Goal: Task Accomplishment & Management: Manage account settings

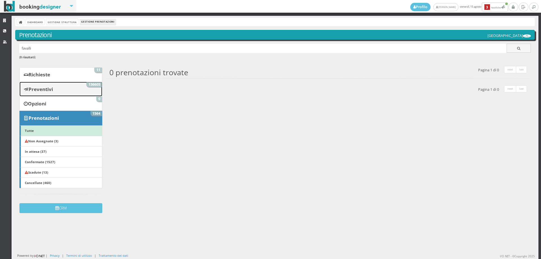
click at [48, 88] on b "Preventivi" at bounding box center [40, 89] width 25 height 6
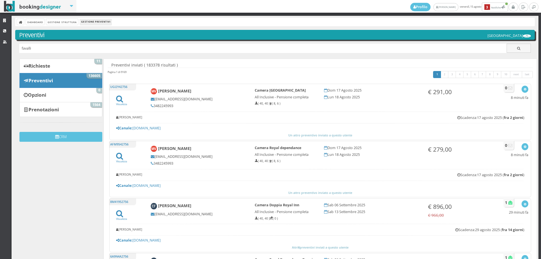
type input "favalli"
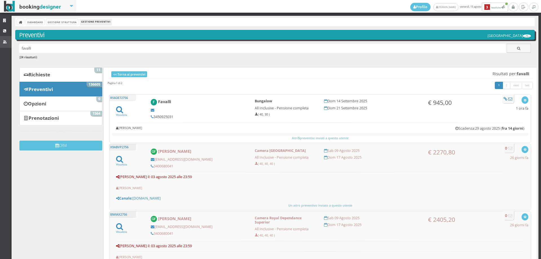
drag, startPoint x: 52, startPoint y: 47, endPoint x: 0, endPoint y: 45, distance: 51.6
click at [0, 45] on div "Strutture CRM Utenti Dashboard Gestione Struttura Gestione Preventivi Preventiv…" at bounding box center [270, 137] width 541 height 243
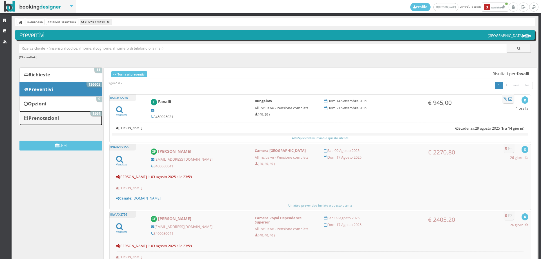
click at [93, 119] on link "Prenotazioni 1564" at bounding box center [60, 118] width 83 height 15
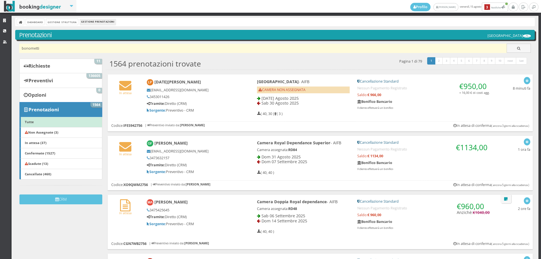
type input "bonomett"
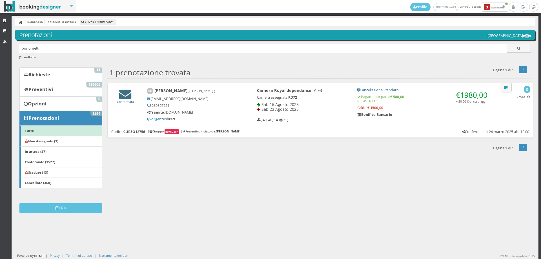
click at [128, 98] on icon at bounding box center [125, 94] width 12 height 12
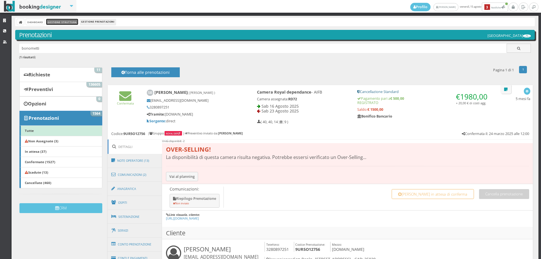
click at [59, 23] on link "Gestione Struttura" at bounding box center [62, 22] width 32 height 6
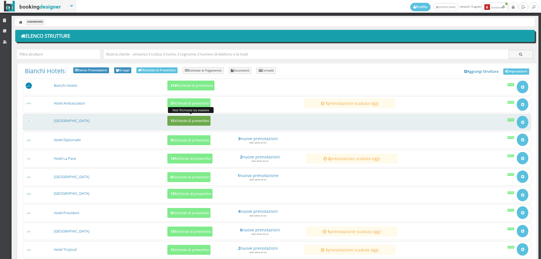
click at [186, 118] on button "1 Richieste di preventivo" at bounding box center [188, 121] width 43 height 10
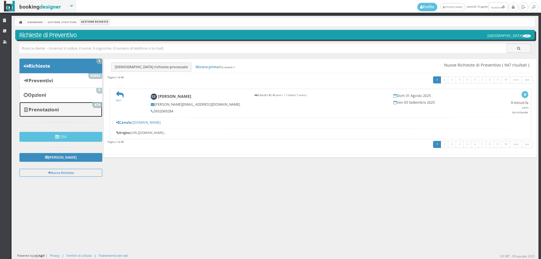
click at [55, 117] on link "Prenotazioni 474" at bounding box center [60, 109] width 83 height 15
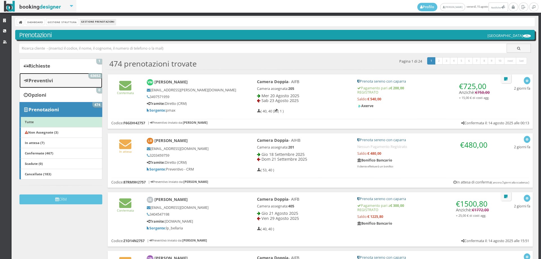
click at [90, 75] on span "63652" at bounding box center [95, 75] width 14 height 5
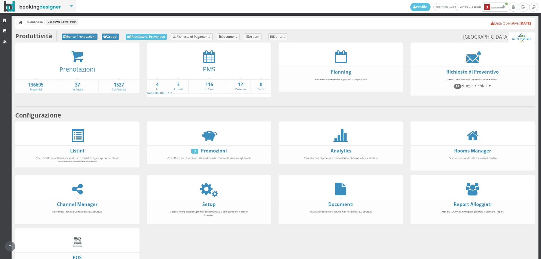
scroll to position [36, 0]
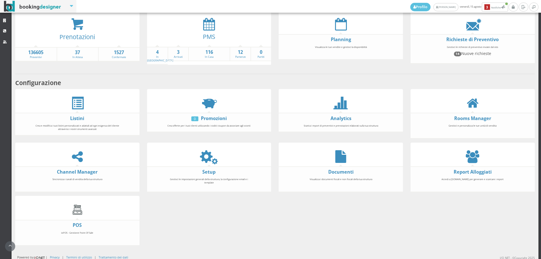
click at [201, 25] on div at bounding box center [209, 24] width 124 height 13
click at [204, 27] on icon at bounding box center [209, 24] width 12 height 13
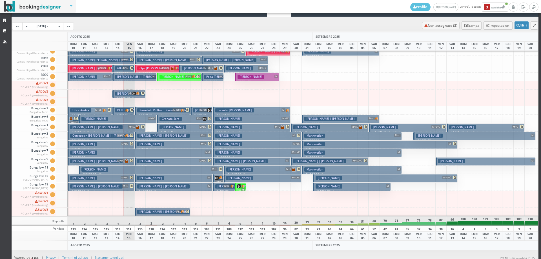
scroll to position [19, 0]
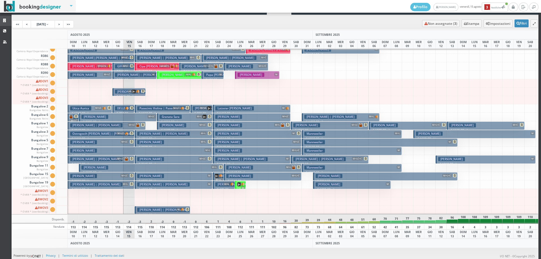
click at [0, 19] on link "Strutture" at bounding box center [6, 21] width 12 height 10
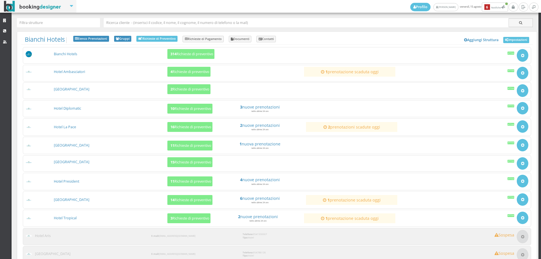
scroll to position [56, 0]
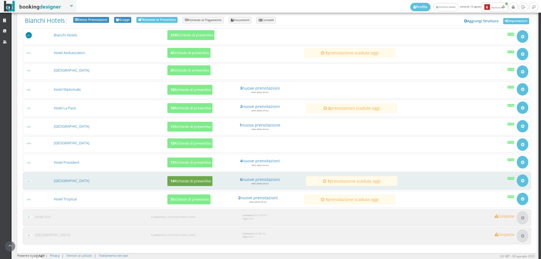
click at [188, 176] on button "14 Richieste di preventivo" at bounding box center [189, 181] width 45 height 10
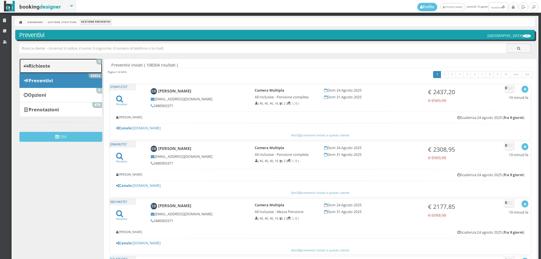
click at [95, 65] on link "Richieste 2" at bounding box center [60, 66] width 83 height 15
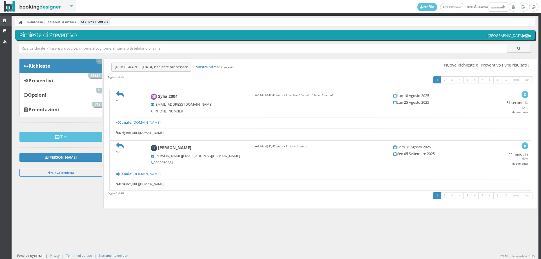
click at [3, 19] on icon at bounding box center [5, 21] width 5 height 4
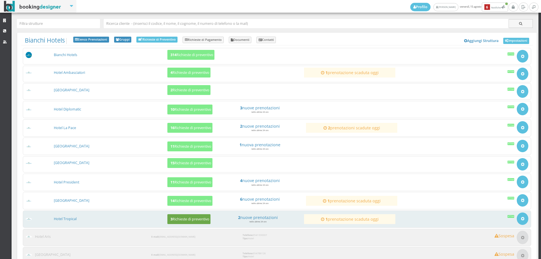
scroll to position [56, 0]
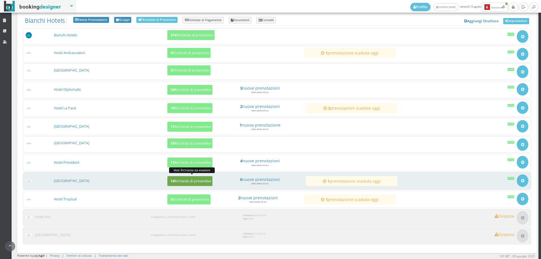
click at [172, 181] on b "14" at bounding box center [172, 181] width 4 height 5
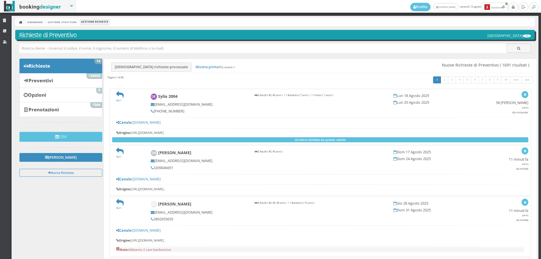
scroll to position [31, 0]
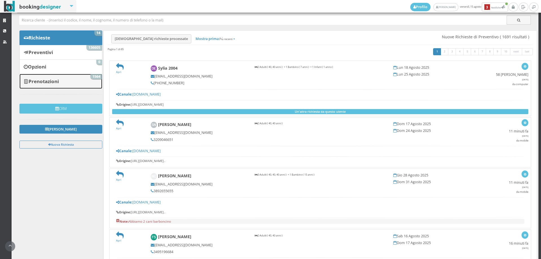
click at [52, 84] on link "Prenotazioni 1564" at bounding box center [60, 81] width 83 height 15
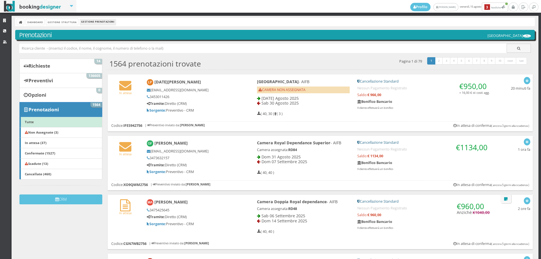
click at [3, 25] on link "Strutture" at bounding box center [6, 21] width 12 height 10
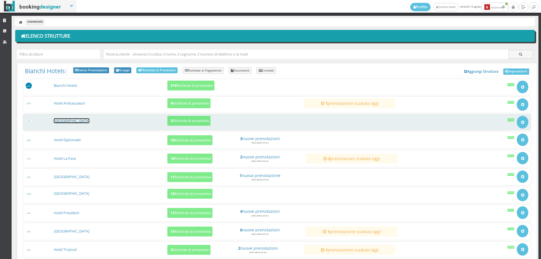
click at [74, 121] on link "[GEOGRAPHIC_DATA]" at bounding box center [71, 120] width 35 height 5
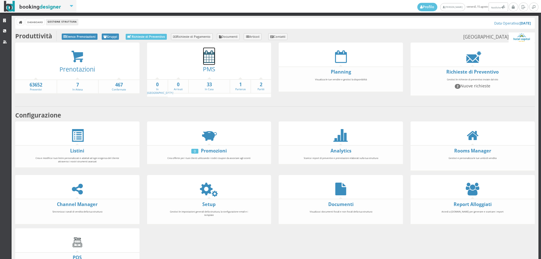
click at [208, 54] on icon at bounding box center [209, 56] width 12 height 13
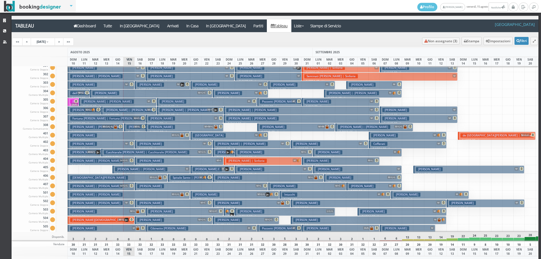
scroll to position [102, 0]
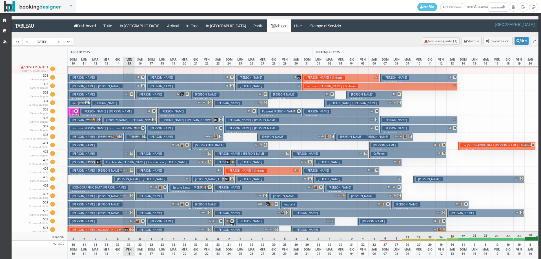
click at [137, 137] on span "M+L" at bounding box center [137, 136] width 6 height 3
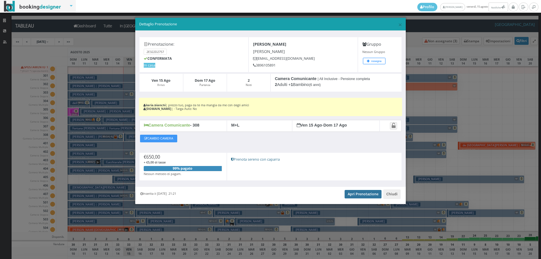
click at [369, 192] on link "Apri Prenotazione" at bounding box center [362, 194] width 37 height 8
click at [401, 23] on span "×" at bounding box center [400, 25] width 4 height 10
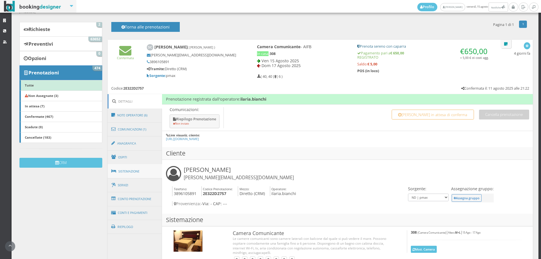
scroll to position [130, 0]
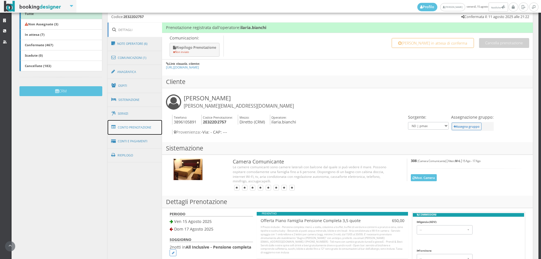
click at [144, 132] on link "Conto Prenotazione" at bounding box center [135, 127] width 55 height 15
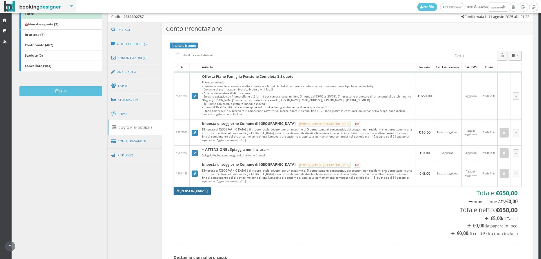
click at [197, 194] on link "[PERSON_NAME]" at bounding box center [191, 191] width 37 height 8
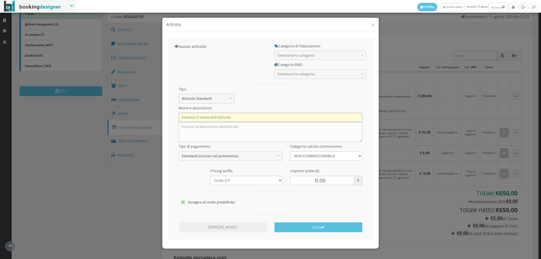
click at [205, 117] on input "text" at bounding box center [271, 117] width 184 height 9
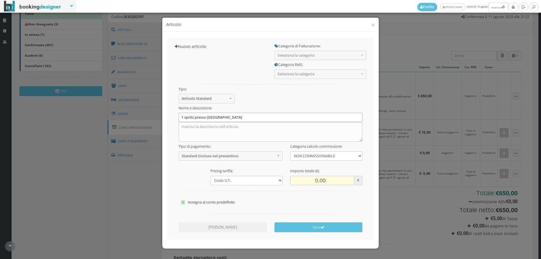
type input "1 spritz presso [GEOGRAPHIC_DATA]"
drag, startPoint x: 326, startPoint y: 180, endPoint x: 293, endPoint y: 175, distance: 33.6
click at [293, 175] on div "Importo totale (€) 0.00 €" at bounding box center [326, 175] width 80 height 19
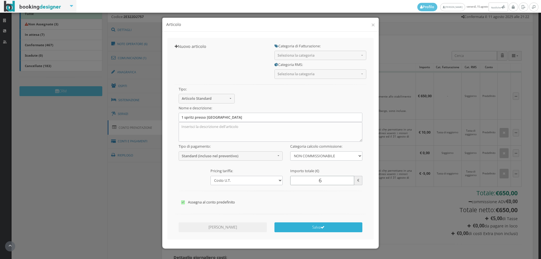
type input "6"
click at [311, 228] on button "Salva" at bounding box center [318, 227] width 88 height 10
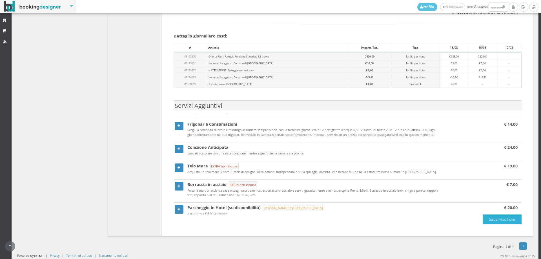
scroll to position [179, 0]
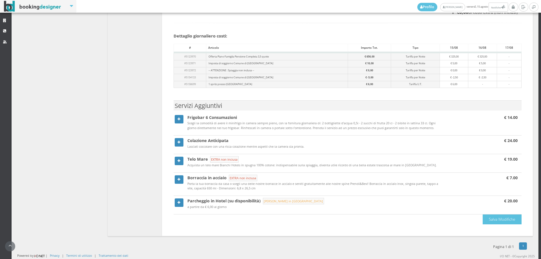
click at [495, 213] on section "Parcheggio in Hotel (su disponibilità) Da Pagare in Loco a partire da € 6,00 al…" at bounding box center [347, 205] width 348 height 17
click at [492, 219] on button "Salva Modifiche" at bounding box center [501, 219] width 39 height 10
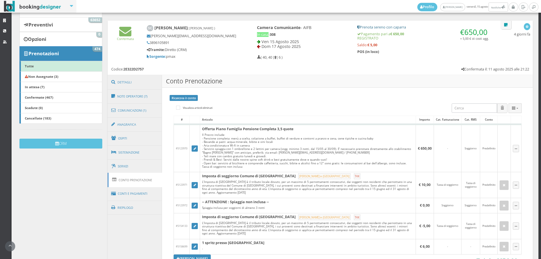
scroll to position [0, 0]
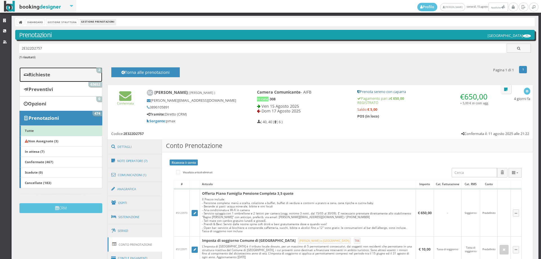
click at [83, 72] on link "Richieste 2" at bounding box center [60, 74] width 83 height 15
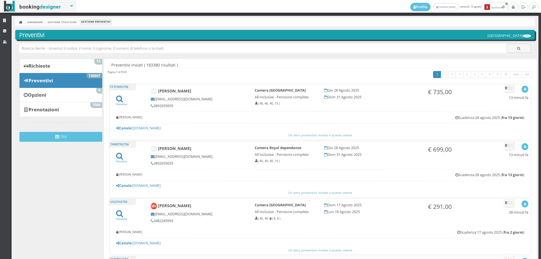
click at [53, 47] on input "text" at bounding box center [263, 48] width 488 height 9
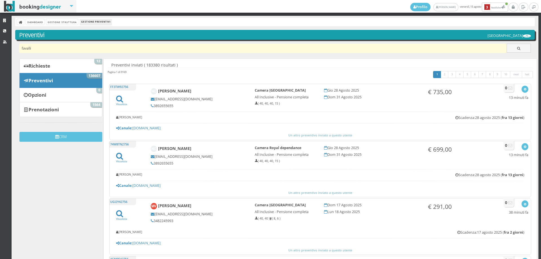
type input "favalli"
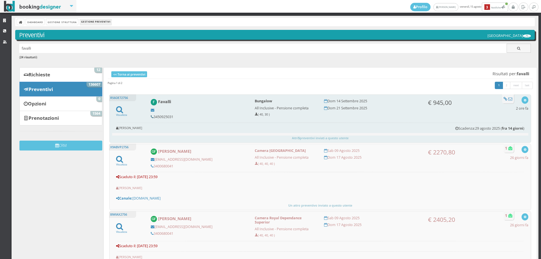
drag, startPoint x: 174, startPoint y: 117, endPoint x: 152, endPoint y: 117, distance: 21.7
click at [152, 117] on h5 "3450925031" at bounding box center [199, 117] width 96 height 4
copy h5 "3450925031"
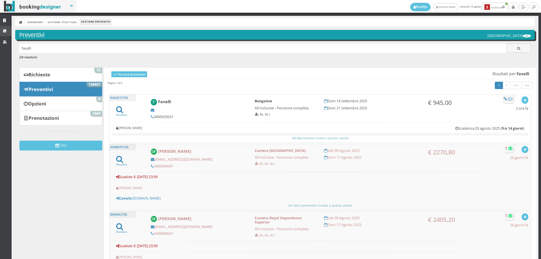
click at [1, 32] on link "CRM" at bounding box center [6, 31] width 12 height 10
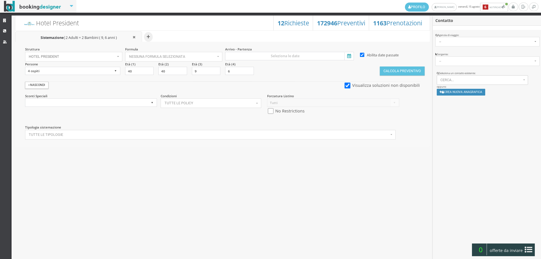
select select
click at [468, 77] on button "Cerca..." at bounding box center [483, 80] width 92 height 10
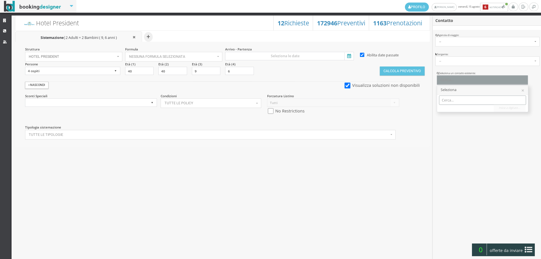
paste input "3450925031"
click at [444, 99] on input "3450925031" at bounding box center [482, 99] width 87 height 9
type input "3450925031"
click at [449, 110] on span "Favalli | null Telef.: 3450925031" at bounding box center [469, 109] width 47 height 5
select select "3586c2d279f311f09c94063e6a87f67d"
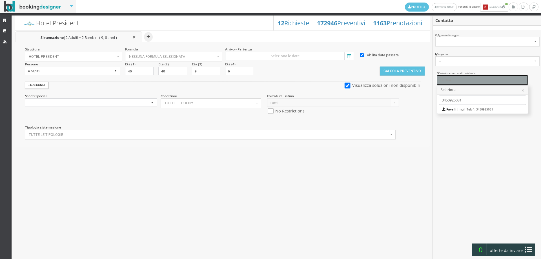
scroll to position [4, 0]
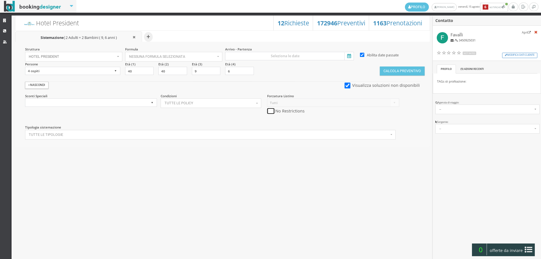
click at [272, 108] on input "checkbox" at bounding box center [270, 111] width 7 height 6
checkbox input "true"
click at [273, 57] on input at bounding box center [289, 56] width 129 height 8
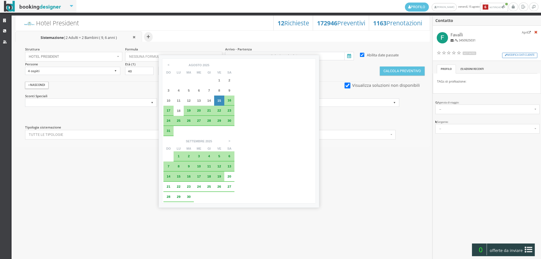
click at [181, 174] on span "15" at bounding box center [179, 176] width 4 height 4
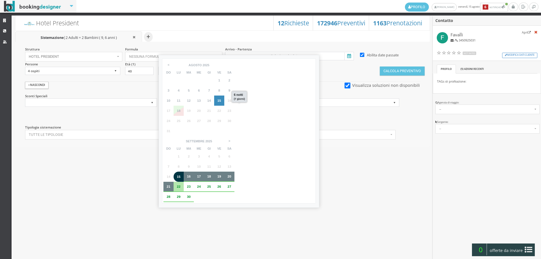
click at [173, 182] on div "21" at bounding box center [168, 187] width 10 height 10
type input "15 set 2025 - 21 set 2025"
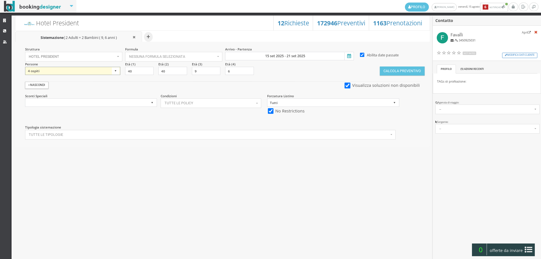
click at [67, 68] on select "1 ospite 2 ospiti 3 ospiti 4 ospiti 5 ospiti 6 ospiti 7 ospiti 8 ospiti 9 ospit…" at bounding box center [72, 71] width 95 height 8
select select "2"
click at [25, 67] on select "1 ospite 2 ospiti 3 ospiti 4 ospiti 5 ospiti 6 ospiti 7 ospiti 8 ospiti 9 ospit…" at bounding box center [72, 71] width 95 height 8
click at [415, 71] on button "Calcola Preventivo" at bounding box center [402, 70] width 45 height 9
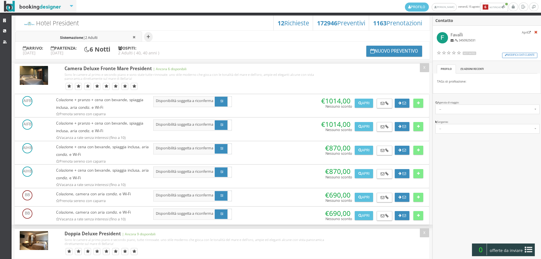
click at [113, 38] on li "Sistemazione | 2 Adulti" at bounding box center [78, 37] width 127 height 12
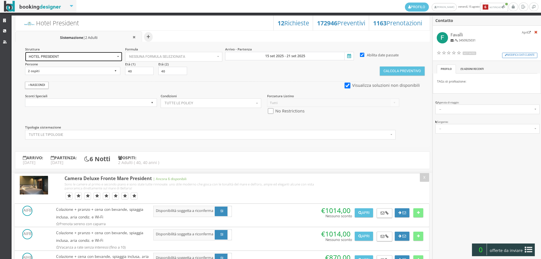
click at [104, 52] on button "Hotel President" at bounding box center [73, 57] width 97 height 10
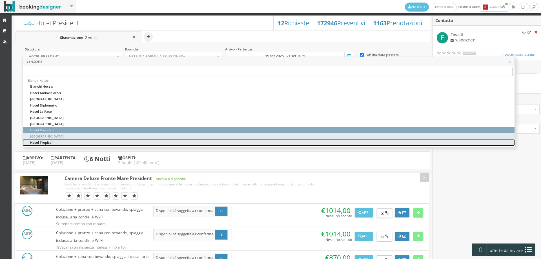
drag, startPoint x: 73, startPoint y: 139, endPoint x: 79, endPoint y: 135, distance: 7.4
click at [79, 135] on ul "Bianchi Hotels Bianchi Hotels [GEOGRAPHIC_DATA] [GEOGRAPHIC_DATA] [GEOGRAPHIC_D…" at bounding box center [268, 111] width 491 height 68
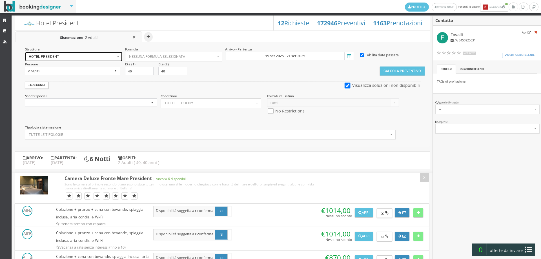
click at [55, 54] on button "Hotel President" at bounding box center [73, 57] width 97 height 10
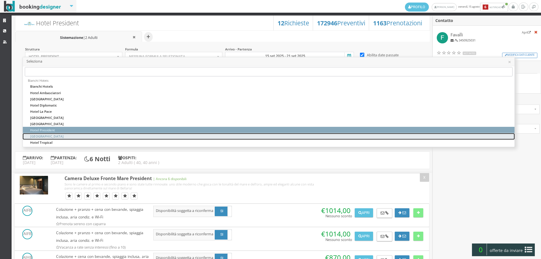
click at [74, 137] on link "[GEOGRAPHIC_DATA]" at bounding box center [268, 136] width 491 height 6
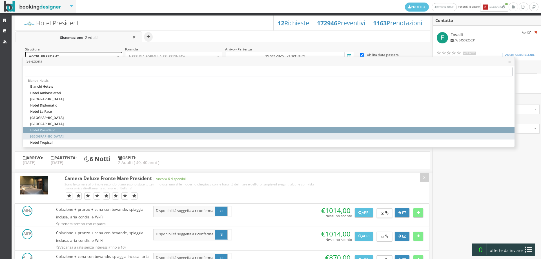
select select "hotelroyalinn"
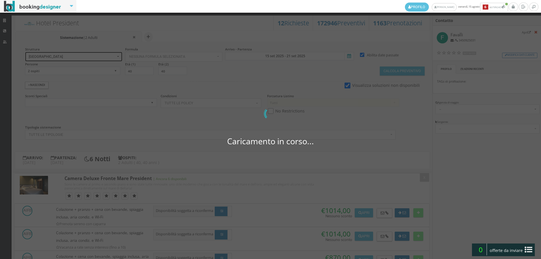
select select
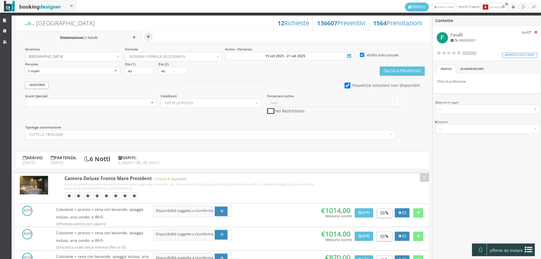
click at [267, 112] on input "checkbox" at bounding box center [270, 111] width 7 height 6
checkbox input "true"
click at [393, 70] on button "Calcola Preventivo" at bounding box center [402, 70] width 45 height 9
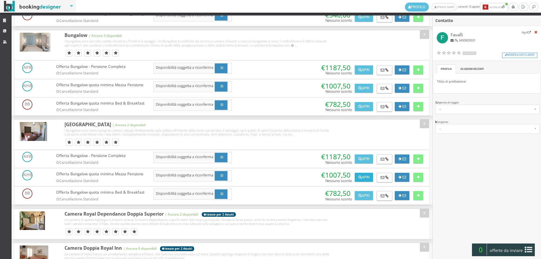
scroll to position [179, 0]
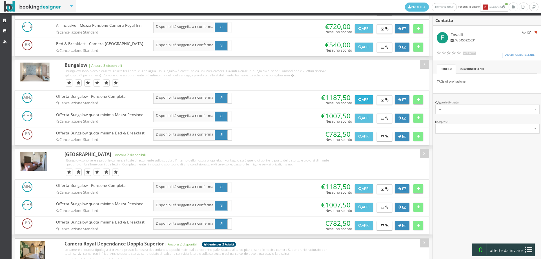
click at [366, 101] on button "Apri" at bounding box center [364, 99] width 18 height 9
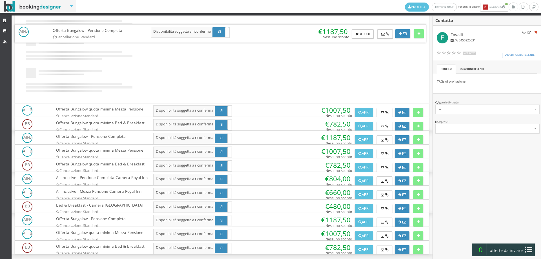
scroll to position [0, 0]
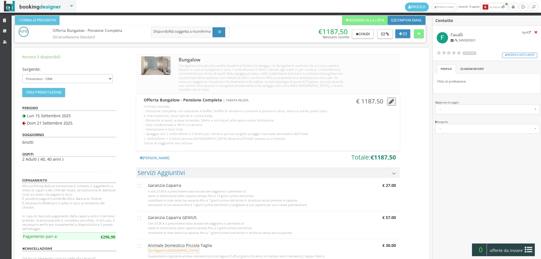
click at [387, 104] on button "button" at bounding box center [391, 101] width 9 height 8
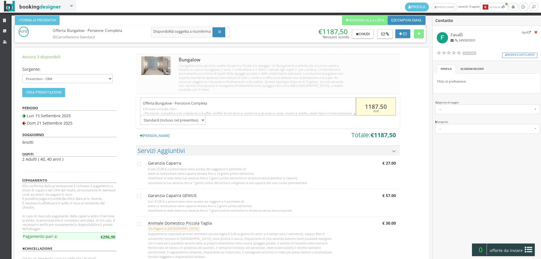
drag, startPoint x: 388, startPoint y: 107, endPoint x: 360, endPoint y: 105, distance: 27.9
click at [360, 105] on input "1187.50" at bounding box center [376, 106] width 40 height 18
type input "805"
click at [384, 35] on icon at bounding box center [383, 34] width 4 height 4
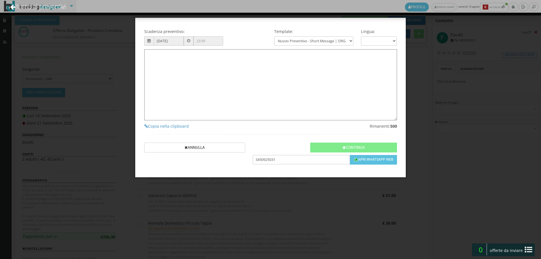
type textarea "Gentile Favalli , sono Ilaria 🙂 , grazie per averci contattato! Come da Sua cor…"
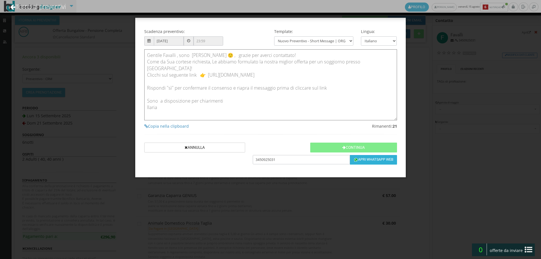
click at [358, 157] on button "Apri Whatsapp Web" at bounding box center [373, 160] width 47 height 10
click at [372, 143] on button "Continua" at bounding box center [353, 148] width 86 height 10
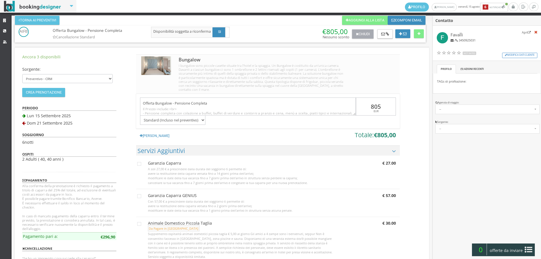
click at [368, 37] on button "Chiudi" at bounding box center [362, 34] width 21 height 10
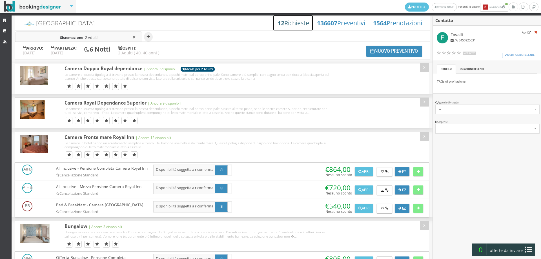
click at [290, 22] on h3 "12 Richieste" at bounding box center [293, 22] width 32 height 7
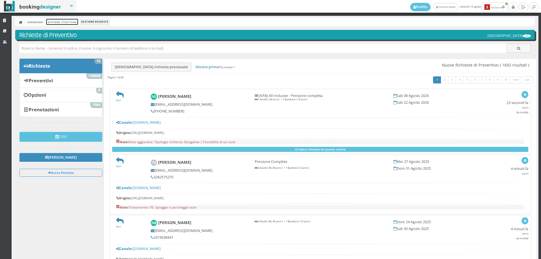
click at [62, 22] on link "Gestione Struttura" at bounding box center [62, 22] width 32 height 6
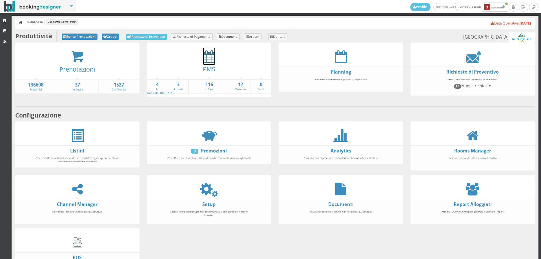
click at [213, 55] on icon at bounding box center [209, 56] width 12 height 13
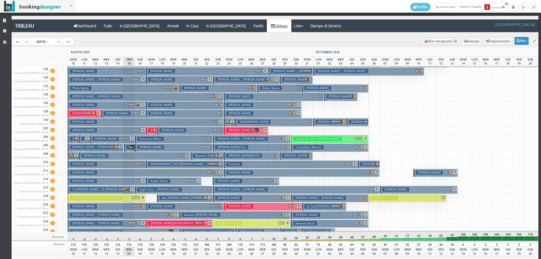
scroll to position [113, 0]
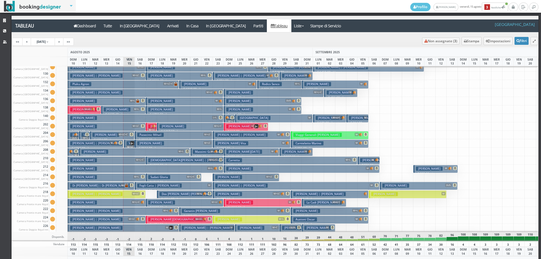
click at [126, 177] on button "Moglia Camilla M+L € 3731.10 14 notti 2 Adulti + 1 Bambino (7 anni)" at bounding box center [107, 177] width 78 height 8
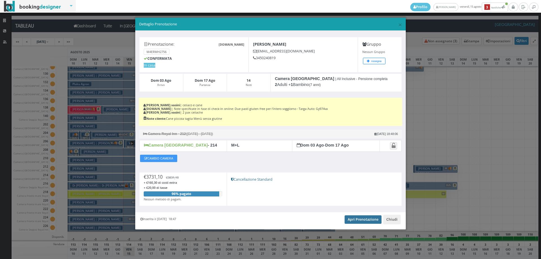
click at [353, 217] on link "Apri Prenotazione" at bounding box center [362, 219] width 37 height 8
click at [393, 223] on button "Chiudi" at bounding box center [391, 220] width 17 height 10
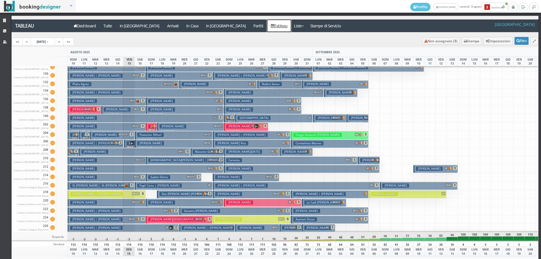
click at [267, 29] on link "Tableau" at bounding box center [279, 25] width 25 height 13
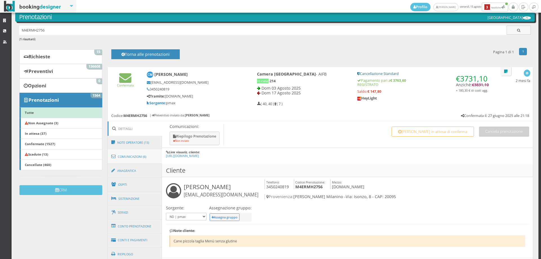
scroll to position [63, 0]
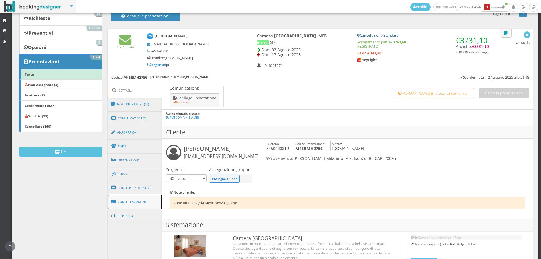
click at [139, 201] on link "Conti e Pagamenti" at bounding box center [135, 202] width 55 height 14
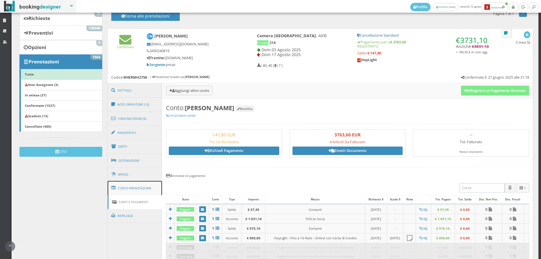
click at [125, 187] on link "Conto Prenotazione" at bounding box center [135, 188] width 55 height 15
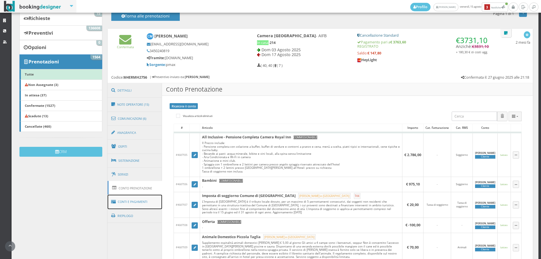
click at [143, 206] on link "Conti e Pagamenti" at bounding box center [135, 202] width 55 height 14
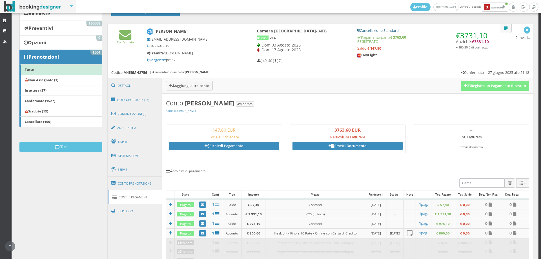
scroll to position [125, 0]
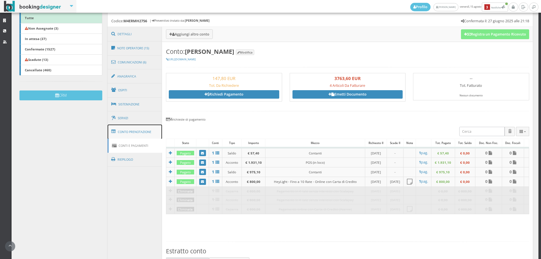
click at [136, 127] on link "Conto Prenotazione" at bounding box center [135, 131] width 55 height 15
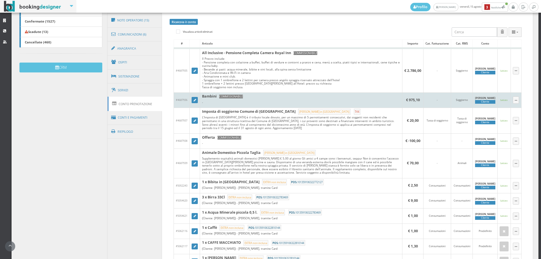
scroll to position [0, 0]
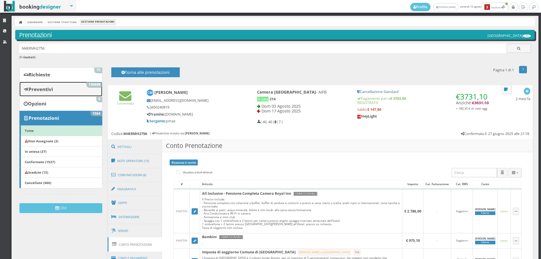
click at [56, 85] on link "Preventivi 136608" at bounding box center [60, 89] width 83 height 15
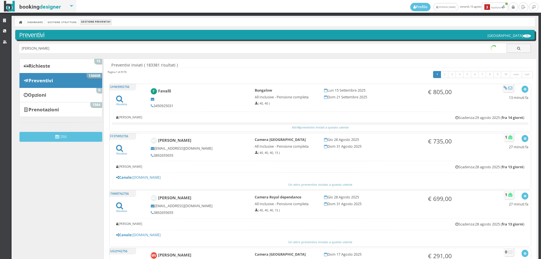
type input "[PERSON_NAME]"
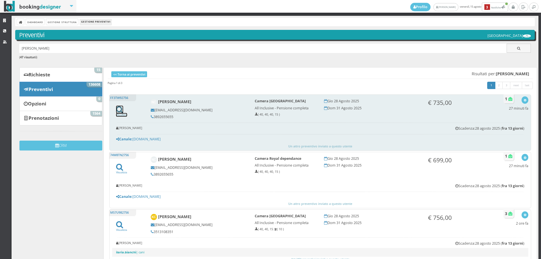
click at [117, 110] on icon at bounding box center [119, 110] width 7 height 8
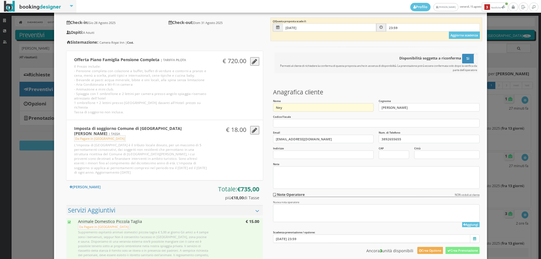
scroll to position [94, 0]
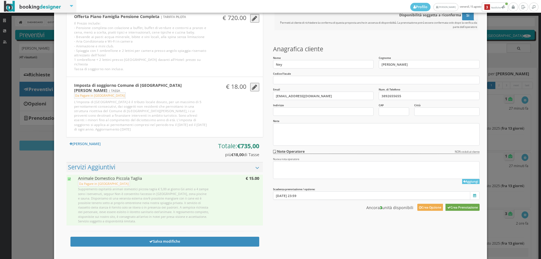
click at [459, 208] on button "Crea Prenotazione" at bounding box center [462, 207] width 34 height 7
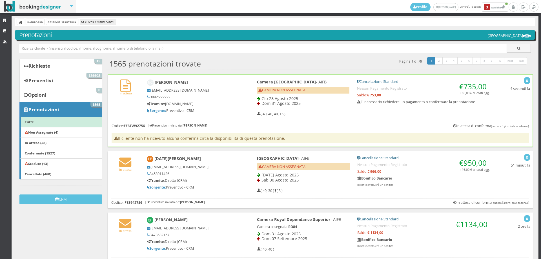
click at [246, 95] on div "Ney Cruz neycruz2181@gmail.com 3892655655 Tramite: www.bianchihotels.com Sorgen…" at bounding box center [196, 96] width 106 height 39
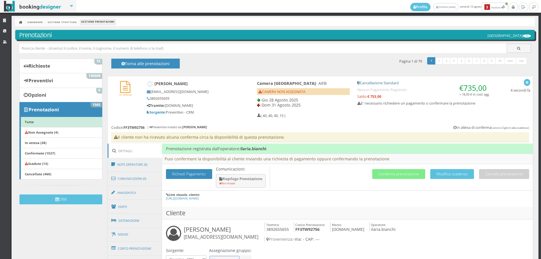
scroll to position [94, 0]
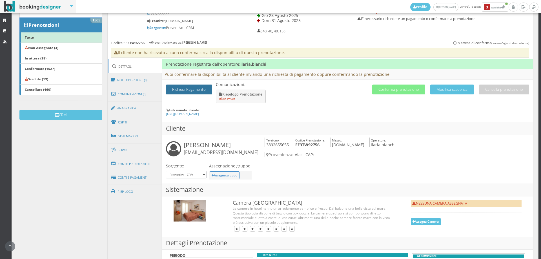
click at [189, 90] on button "Richiedi Pagamento" at bounding box center [189, 89] width 46 height 10
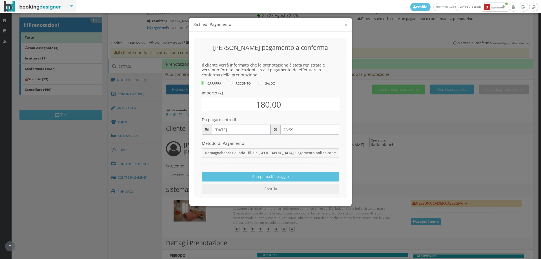
scroll to position [1, 0]
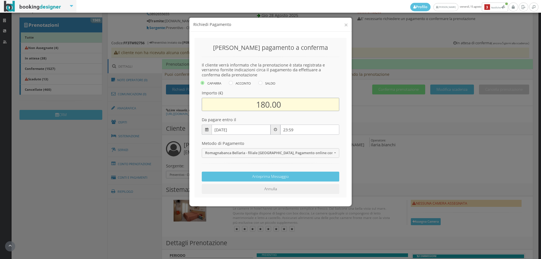
drag, startPoint x: 281, startPoint y: 105, endPoint x: 292, endPoint y: 106, distance: 10.8
click at [292, 106] on input "180.00" at bounding box center [270, 104] width 137 height 13
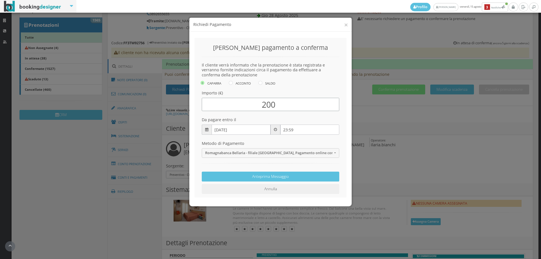
click at [220, 131] on input "20/08/2025" at bounding box center [241, 129] width 59 height 10
type input "200"
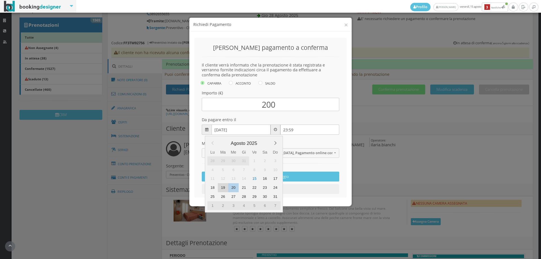
click at [223, 188] on div "19" at bounding box center [223, 187] width 10 height 9
type input "19/08/2025"
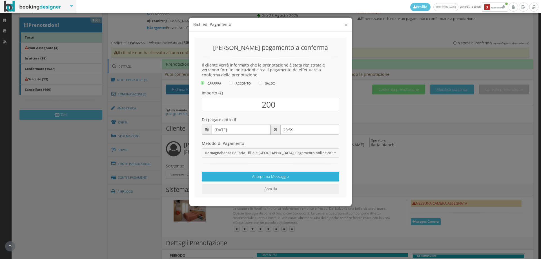
click at [264, 176] on button "Anteprima Messaggio" at bounding box center [270, 177] width 137 height 10
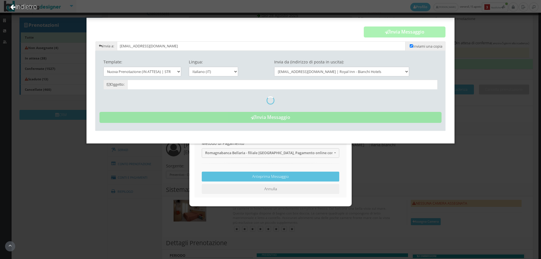
type input "Nuova Prenotazione (in attesa) - Hotel Royal Inn - Ney Cruz"
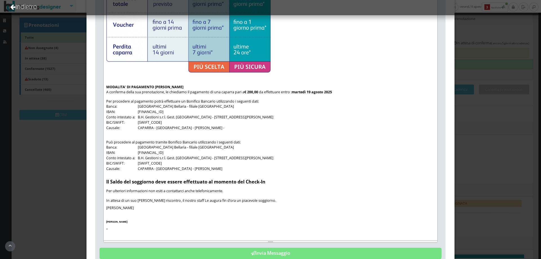
scroll to position [563, 0]
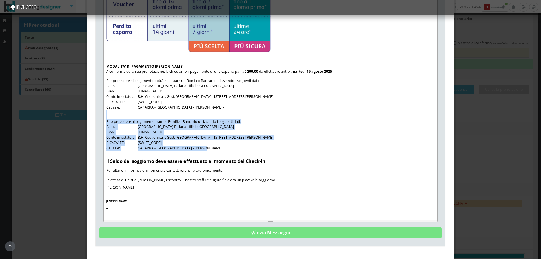
drag, startPoint x: 219, startPoint y: 149, endPoint x: 218, endPoint y: 117, distance: 32.7
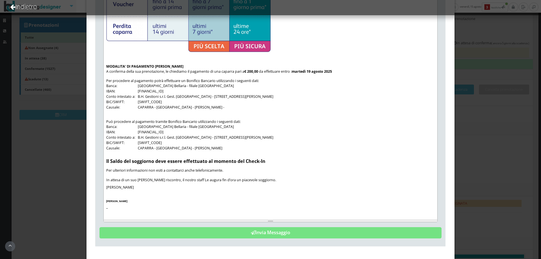
scroll to position [528, 0]
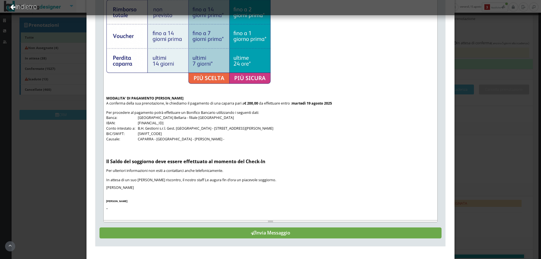
click at [277, 235] on button "Invia Messaggio" at bounding box center [270, 232] width 342 height 11
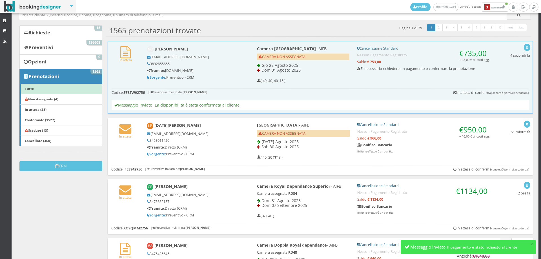
scroll to position [0, 0]
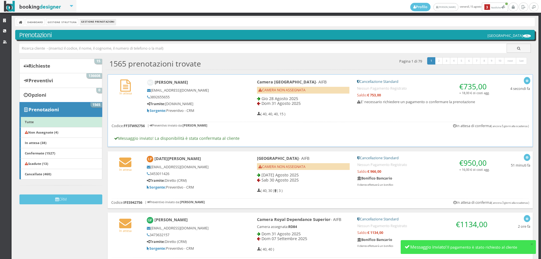
click at [238, 88] on div "Ney Cruz neycruz2181@gmail.com 3892655655 Tramite: www.bianchihotels.com Sorgen…" at bounding box center [192, 96] width 99 height 39
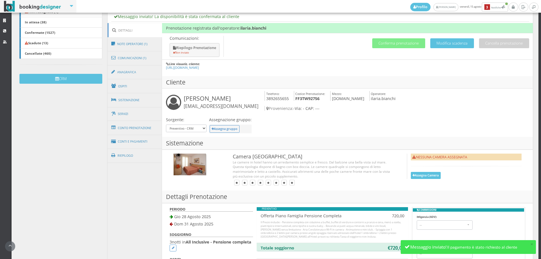
scroll to position [188, 0]
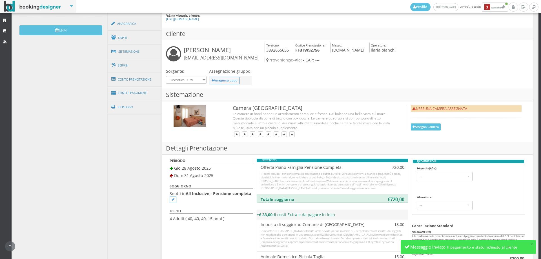
click at [426, 122] on div "Camera Royal Inn NESSUNA CAMERA ASSEGNATA Assegna Camera" at bounding box center [347, 121] width 363 height 33
click at [427, 123] on button "Assegna Camera" at bounding box center [426, 126] width 30 height 7
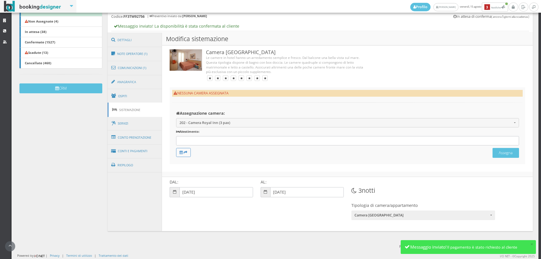
scroll to position [123, 0]
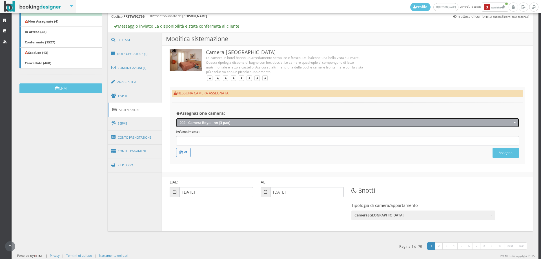
click at [196, 120] on button "202 - Camera Royal Inn (3 pax)" at bounding box center [347, 122] width 343 height 9
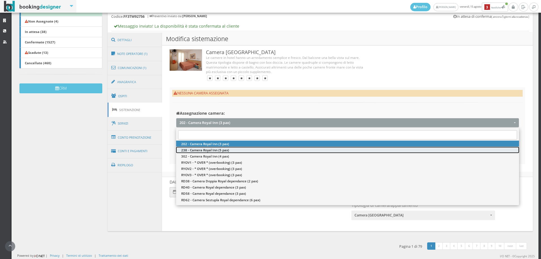
click at [190, 150] on span "238 - Camera Royal Inn (5 pax)" at bounding box center [205, 150] width 48 height 5
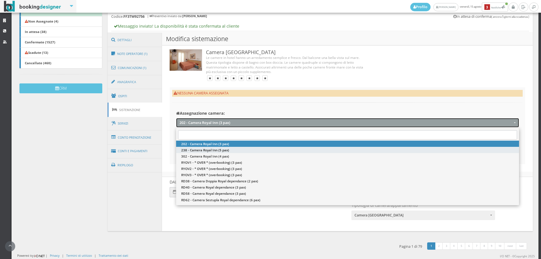
select select "11884"
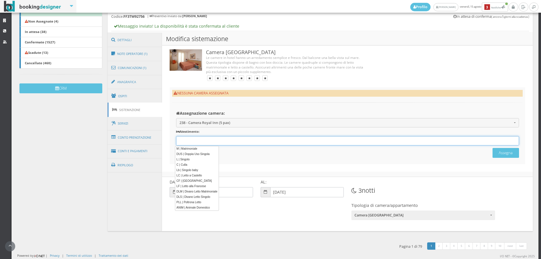
click at [191, 138] on input "text" at bounding box center [190, 140] width 27 height 5
click at [195, 151] on link "M | Matrimoniale" at bounding box center [196, 149] width 43 height 6
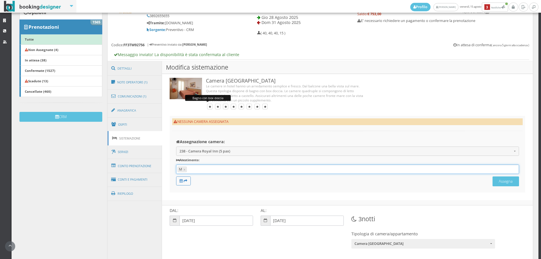
scroll to position [92, 0]
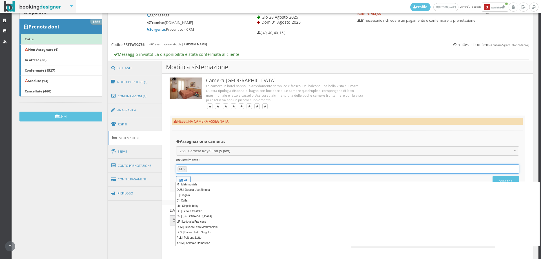
click at [199, 166] on div "M 12 results are available, use up and down arrow keys to navigate. M ×" at bounding box center [347, 168] width 343 height 9
click at [205, 209] on link "LC | Letto a Castello" at bounding box center [357, 211] width 364 height 6
type input "M, LC"
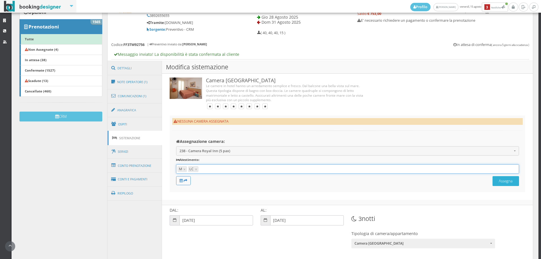
click at [501, 186] on button "Assegna" at bounding box center [505, 181] width 26 height 10
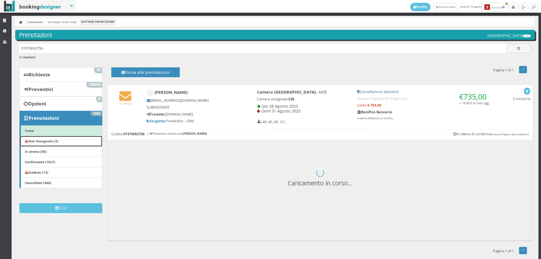
click at [47, 140] on b "Non Assegnate (3)" at bounding box center [42, 141] width 34 height 5
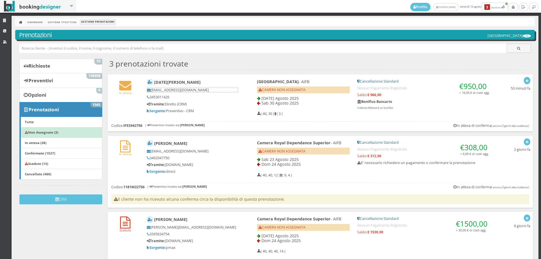
click at [230, 91] on h5 "[EMAIL_ADDRESS][DOMAIN_NAME]" at bounding box center [192, 90] width 91 height 5
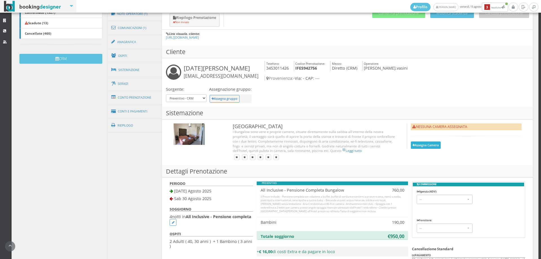
drag, startPoint x: 420, startPoint y: 138, endPoint x: 291, endPoint y: 142, distance: 129.1
click at [419, 141] on button "Assegna Camera" at bounding box center [426, 144] width 30 height 7
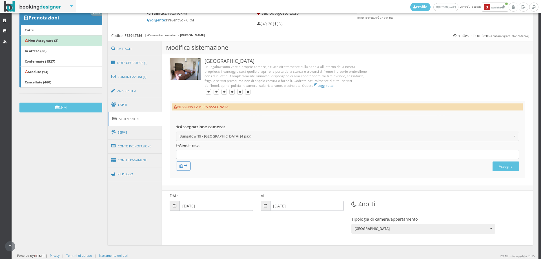
click at [204, 152] on div at bounding box center [347, 154] width 343 height 9
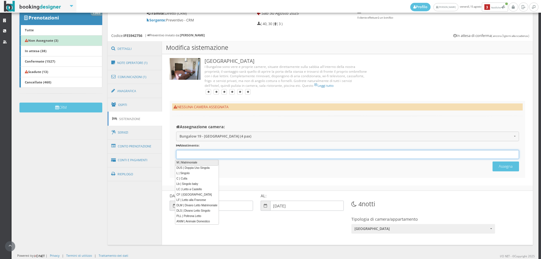
click at [203, 162] on link "M | Matrimoniale" at bounding box center [196, 163] width 43 height 6
click at [210, 152] on div "M 12 results are available, use up and down arrow keys to navigate. M ×" at bounding box center [347, 154] width 343 height 9
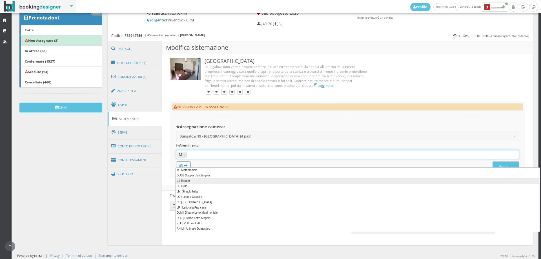
click at [209, 181] on link "L | Singolo" at bounding box center [357, 181] width 364 height 6
type input "M, L"
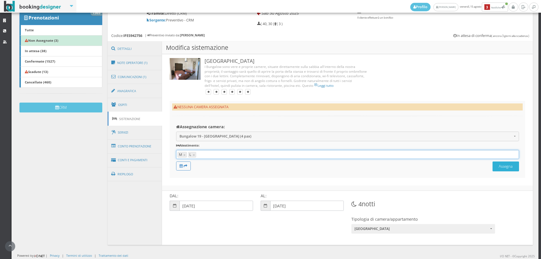
click at [502, 171] on button "Assegna" at bounding box center [505, 166] width 26 height 10
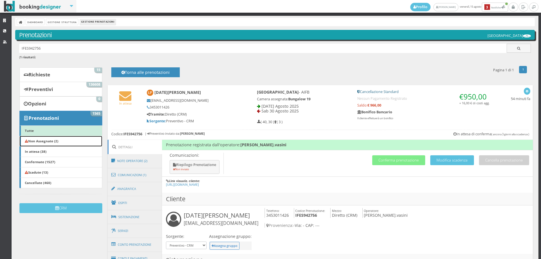
click at [63, 139] on link "Non Assegnate (2)" at bounding box center [60, 141] width 83 height 11
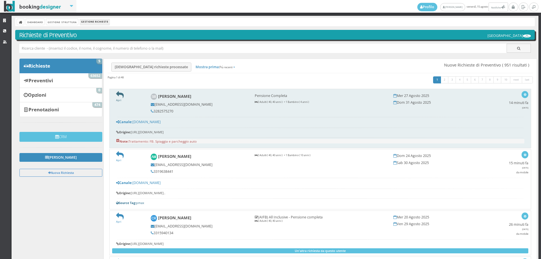
click at [116, 94] on icon at bounding box center [120, 95] width 8 height 8
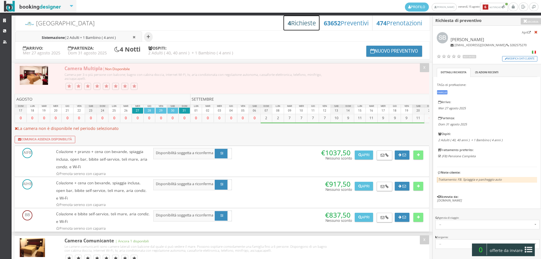
click at [303, 24] on h3 "4 Richieste" at bounding box center [302, 22] width 28 height 7
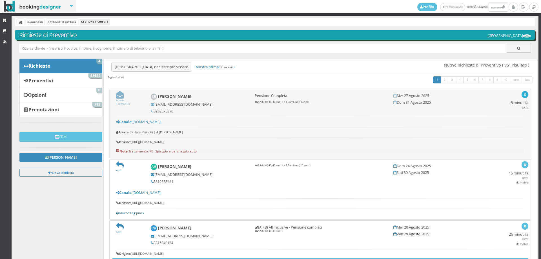
click at [523, 96] on icon "button" at bounding box center [524, 94] width 3 height 3
click at [495, 122] on link "Segna come da leggere" at bounding box center [504, 122] width 48 height 6
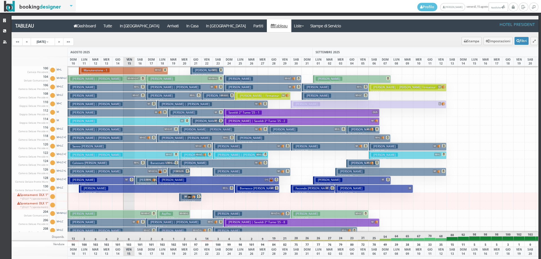
scroll to position [56, 0]
